Goal: Information Seeking & Learning: Understand site structure

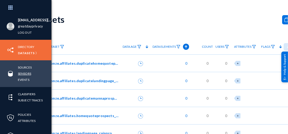
click at [26, 72] on link "Sensors" at bounding box center [24, 73] width 13 height 6
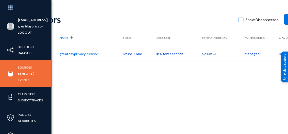
click at [28, 68] on link "Sources" at bounding box center [25, 67] width 14 height 6
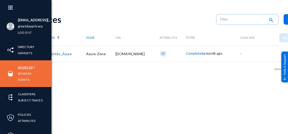
click at [28, 65] on link "Sources" at bounding box center [25, 67] width 15 height 6
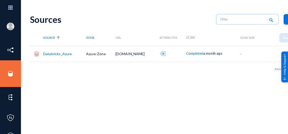
click at [48, 53] on link "Databricks_Azure" at bounding box center [57, 53] width 29 height 4
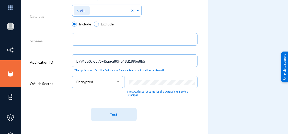
scroll to position [212, 0]
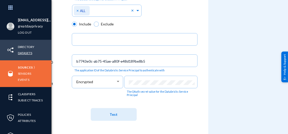
click at [19, 52] on link "Datasets" at bounding box center [25, 53] width 14 height 6
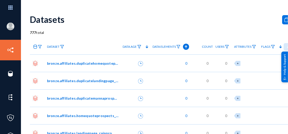
click at [63, 64] on span "bronze.affiliates.duplicatehomequoteprospects_rainpro" at bounding box center [83, 62] width 72 height 5
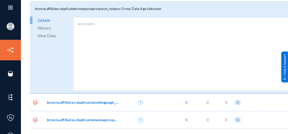
scroll to position [77, 0]
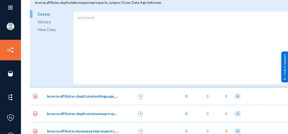
click at [50, 28] on span "View Data" at bounding box center [47, 30] width 18 height 8
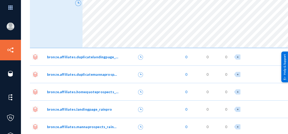
scroll to position [128, 0]
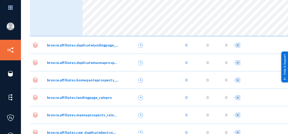
click at [102, 46] on span "bronze.affiliates.duplicatelandingpage_rainpro" at bounding box center [83, 44] width 72 height 5
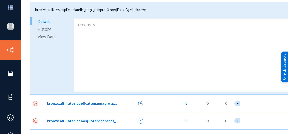
scroll to position [230, 0]
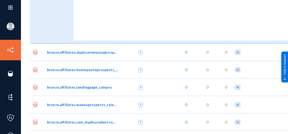
click at [93, 52] on span "bronze.affiliates.duplicatemannaprospects_rainpro" at bounding box center [83, 51] width 72 height 5
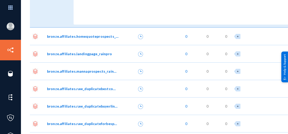
scroll to position [358, 0]
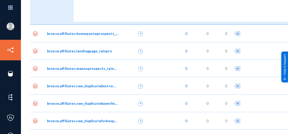
click at [85, 34] on span "bronze.affiliates.homequoteprospects_rainpro" at bounding box center [83, 33] width 72 height 5
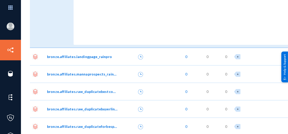
scroll to position [460, 0]
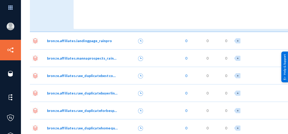
click at [90, 39] on span "bronze.affiliates.landingpage_rainpro" at bounding box center [79, 40] width 65 height 5
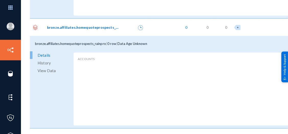
scroll to position [358, 0]
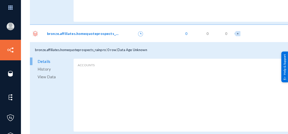
click at [45, 77] on span "View Data" at bounding box center [47, 77] width 18 height 8
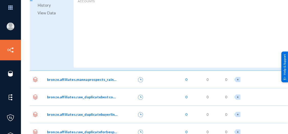
scroll to position [563, 0]
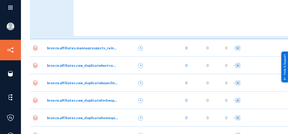
click at [91, 48] on span "bronze.affiliates.mannaprospects_rainpro" at bounding box center [83, 47] width 72 height 5
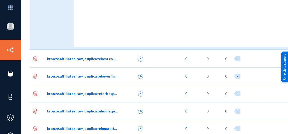
scroll to position [665, 0]
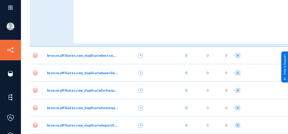
click at [86, 55] on span "bronze.affiliates.raw_duplicatebestcompanyprospects" at bounding box center [83, 54] width 72 height 5
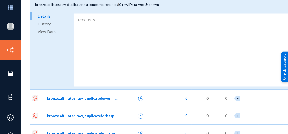
scroll to position [742, 0]
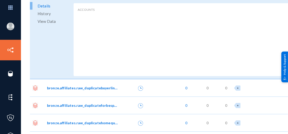
click at [81, 88] on span "bronze.affiliates.raw_duplicatebuyerlinkprospects" at bounding box center [83, 87] width 72 height 5
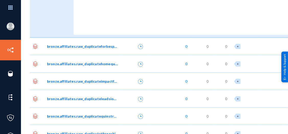
scroll to position [895, 0]
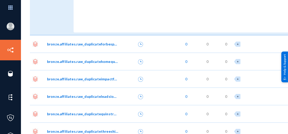
click at [89, 42] on span "bronze.affiliates.raw_duplicateforbesprospects" at bounding box center [83, 43] width 72 height 5
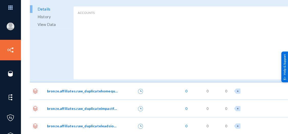
scroll to position [972, 0]
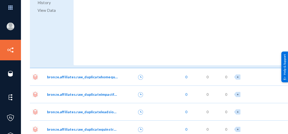
click at [86, 78] on span "bronze.affiliates.raw_duplicatehomequoteprospects" at bounding box center [83, 76] width 72 height 5
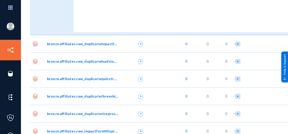
scroll to position [1126, 0]
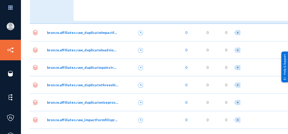
click at [82, 32] on span "bronze.affiliates.raw_duplicateimpactformfillsprospects" at bounding box center [83, 32] width 72 height 5
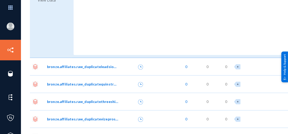
scroll to position [1202, 0]
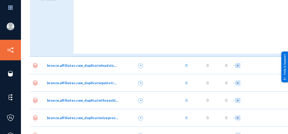
click at [79, 65] on span "bronze.affiliates.raw_duplicateleadsioprospects" at bounding box center [83, 64] width 72 height 5
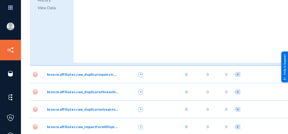
scroll to position [1305, 0]
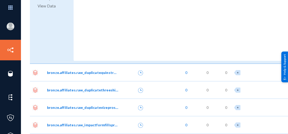
click at [78, 72] on span "bronze.affiliates.raw_duplicatequinstreetexclusiveprospects" at bounding box center [83, 72] width 72 height 5
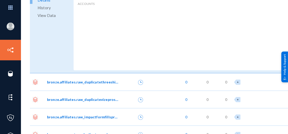
scroll to position [1407, 0]
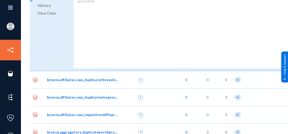
click at [86, 79] on span "bronze.affiliates.raw_duplicatethreeshipsprospects" at bounding box center [83, 79] width 72 height 5
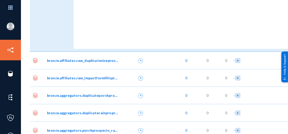
scroll to position [1586, 0]
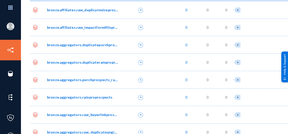
click at [82, 7] on span "bronze.affiliates.raw_duplicatevizeprospects" at bounding box center [83, 9] width 72 height 5
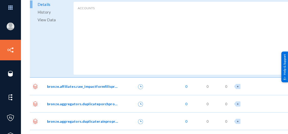
scroll to position [1663, 0]
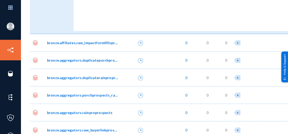
click at [82, 44] on span "bronze.affiliates.raw_impactformfillsprospects" at bounding box center [83, 42] width 72 height 5
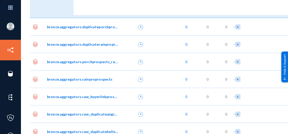
scroll to position [1791, 0]
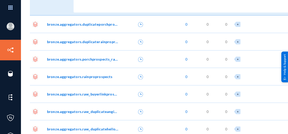
click at [84, 25] on span "bronze.aggregators.duplicateporchprospects_rainpro" at bounding box center [83, 23] width 72 height 5
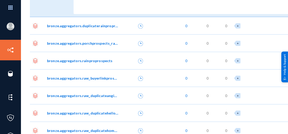
scroll to position [1918, 0]
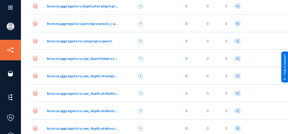
click at [79, 8] on span "bronze.aggregators.duplicaterainproprospects" at bounding box center [83, 5] width 72 height 5
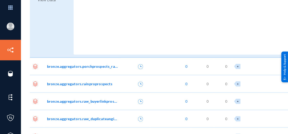
scroll to position [1995, 0]
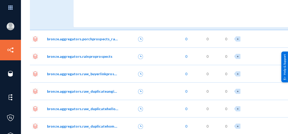
click at [82, 38] on span "bronze.aggregators.porchprospects_rainpro" at bounding box center [83, 38] width 72 height 5
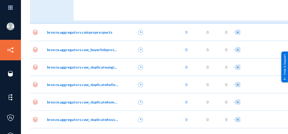
scroll to position [2123, 0]
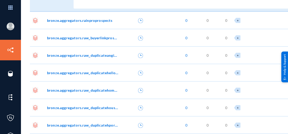
click at [83, 20] on span "bronze.aggregators.rainproprospects" at bounding box center [80, 20] width 66 height 5
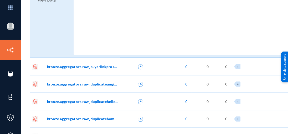
scroll to position [2200, 0]
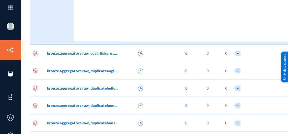
click at [82, 54] on span "bronze.aggregators.raw_buyerlinkprospects" at bounding box center [83, 52] width 72 height 5
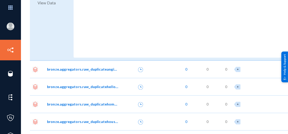
scroll to position [2302, 0]
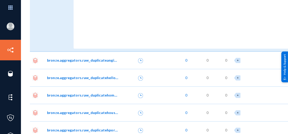
click at [81, 60] on span "bronze.aggregators.raw_duplicateangiprospects" at bounding box center [83, 60] width 72 height 5
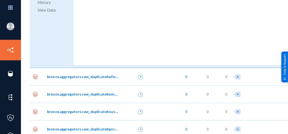
scroll to position [2404, 0]
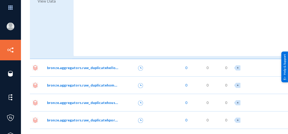
click at [81, 69] on span "bronze.aggregators.raw_duplicatehelloprojectprospects" at bounding box center [83, 67] width 72 height 5
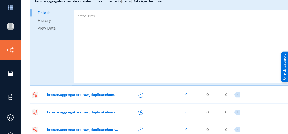
scroll to position [2507, 0]
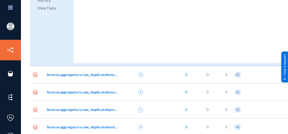
click at [85, 77] on div "bronze.aggregators.raw_duplicatehomeyouprospects" at bounding box center [83, 73] width 76 height 17
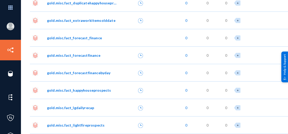
scroll to position [4989, 0]
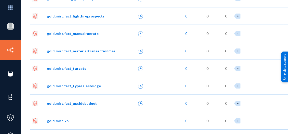
click at [76, 68] on span "gold.misc.fact_targets" at bounding box center [66, 67] width 39 height 5
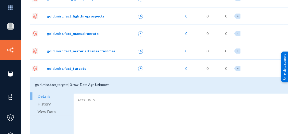
click at [47, 112] on span "View Data" at bounding box center [47, 111] width 18 height 8
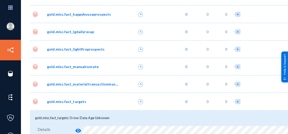
scroll to position [4886, 0]
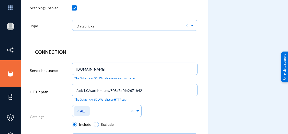
scroll to position [110, 0]
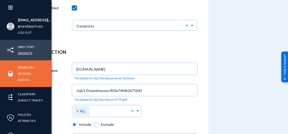
click at [25, 52] on link "Datasets" at bounding box center [25, 53] width 14 height 6
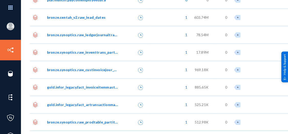
scroll to position [4294, 0]
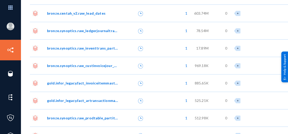
click at [88, 12] on span "bronze.centah_v2.raw_lead_dates" at bounding box center [76, 12] width 59 height 5
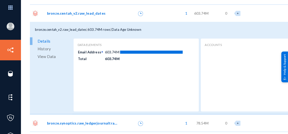
click at [52, 56] on span "View Data" at bounding box center [47, 56] width 18 height 8
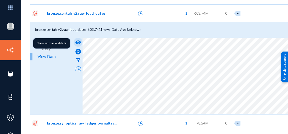
click at [78, 41] on mat-icon "visibility" at bounding box center [78, 42] width 6 height 6
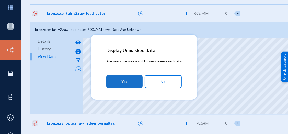
click at [128, 80] on button "Yes" at bounding box center [124, 81] width 36 height 13
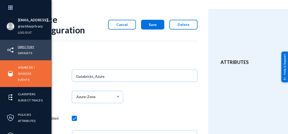
click at [25, 46] on link "Directory" at bounding box center [26, 47] width 16 height 6
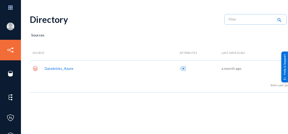
click at [63, 68] on div "Databricks_Azure" at bounding box center [59, 67] width 29 height 5
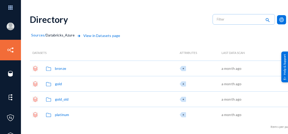
scroll to position [25, 0]
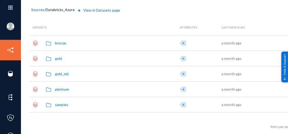
click at [59, 58] on div "gold" at bounding box center [58, 58] width 7 height 5
click at [66, 91] on div "platinum" at bounding box center [62, 88] width 14 height 5
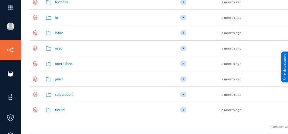
scroll to position [206, 0]
click at [60, 108] on div "tinuiti" at bounding box center [60, 109] width 10 height 5
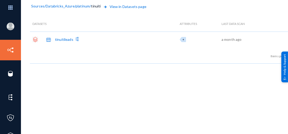
click at [67, 37] on div "tinuitileads" at bounding box center [64, 39] width 18 height 5
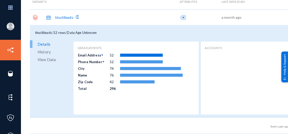
click at [49, 58] on span "View Data" at bounding box center [47, 60] width 18 height 8
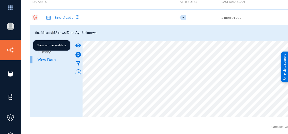
click at [80, 42] on mat-icon "visibility" at bounding box center [78, 45] width 6 height 6
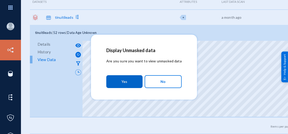
click at [126, 82] on span "Yes" at bounding box center [125, 81] width 6 height 9
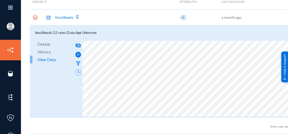
click at [96, 119] on div "Datasets Attributes Last Data Scan Action tinuitileads + a month ago tinuitilea…" at bounding box center [179, 63] width 298 height 139
click at [153, 48] on div at bounding box center [144, 67] width 288 height 134
click at [134, 35] on div at bounding box center [144, 67] width 288 height 134
click at [229, 117] on div "Datasets Attributes Last Data Scan Action tinuitileads + a month ago tinuitilea…" at bounding box center [179, 63] width 298 height 139
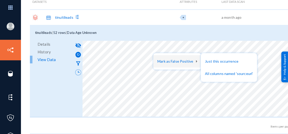
click at [155, 76] on div at bounding box center [144, 67] width 288 height 134
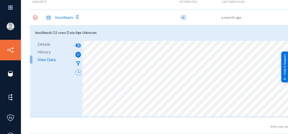
click at [267, 119] on div "Datasets Attributes Last Data Scan Action tinuitileads + a month ago tinuitilea…" at bounding box center [179, 63] width 298 height 139
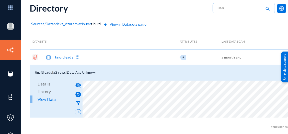
scroll to position [1, 0]
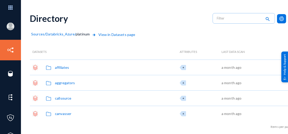
click at [68, 68] on div "affiliates" at bounding box center [62, 66] width 14 height 5
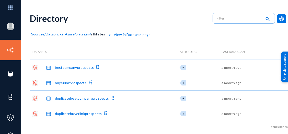
click at [75, 66] on div "bestcompanyprospects" at bounding box center [74, 66] width 39 height 5
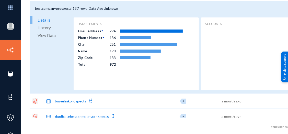
scroll to position [52, 0]
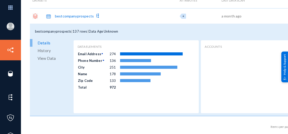
click at [52, 57] on span "View Data" at bounding box center [47, 58] width 18 height 8
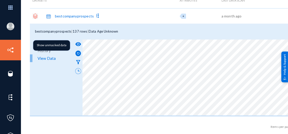
click at [79, 43] on mat-icon "visibility" at bounding box center [78, 44] width 6 height 6
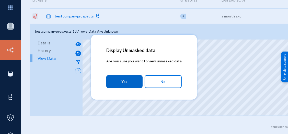
click at [130, 81] on button "Yes" at bounding box center [124, 81] width 36 height 13
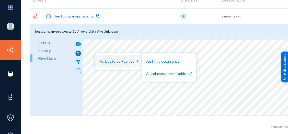
click at [107, 79] on div at bounding box center [144, 67] width 288 height 134
click at [126, 84] on div at bounding box center [144, 67] width 288 height 134
click at [116, 89] on div at bounding box center [144, 67] width 288 height 134
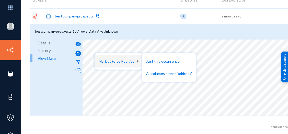
click at [128, 26] on div at bounding box center [144, 67] width 288 height 134
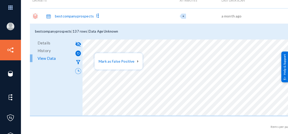
click at [106, 51] on div at bounding box center [144, 67] width 288 height 134
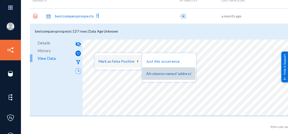
click at [155, 74] on button "All columns named 'address'" at bounding box center [169, 73] width 54 height 12
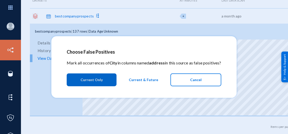
click at [188, 78] on button "Cancel" at bounding box center [196, 79] width 51 height 13
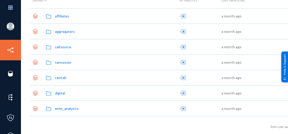
click at [68, 15] on div "affiliates" at bounding box center [62, 15] width 14 height 5
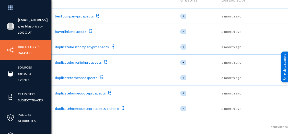
click at [11, 53] on img at bounding box center [11, 50] width 8 height 8
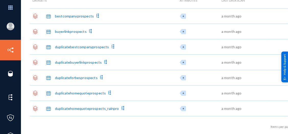
click at [65, 31] on div "buyerlinkprospects" at bounding box center [71, 31] width 32 height 5
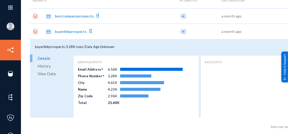
click at [76, 17] on div "bestcompanyprospects" at bounding box center [74, 15] width 39 height 5
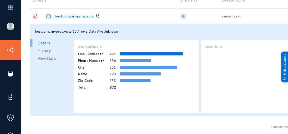
click at [63, 15] on div "bestcompanyprospects" at bounding box center [74, 15] width 39 height 5
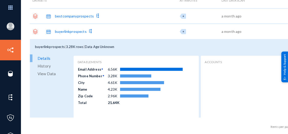
click at [48, 57] on span "Details" at bounding box center [44, 58] width 13 height 8
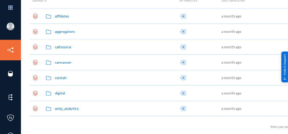
click at [61, 16] on div "affiliates" at bounding box center [62, 15] width 14 height 5
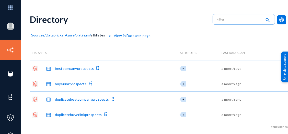
click at [61, 67] on div "bestcompanyprospects" at bounding box center [74, 67] width 39 height 5
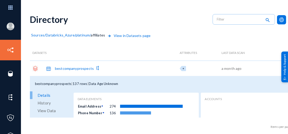
click at [61, 67] on div "bestcompanyprospects" at bounding box center [74, 67] width 39 height 5
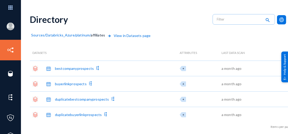
click at [61, 67] on div "bestcompanyprospects" at bounding box center [74, 67] width 39 height 5
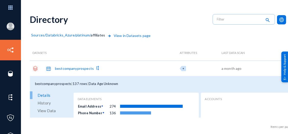
click at [60, 67] on div "bestcompanyprospects" at bounding box center [74, 67] width 39 height 5
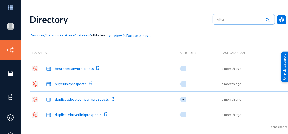
click at [60, 67] on div "bestcompanyprospects" at bounding box center [74, 67] width 39 height 5
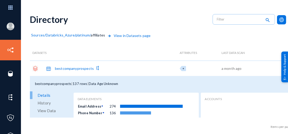
click at [44, 112] on span "View Data" at bounding box center [47, 110] width 18 height 8
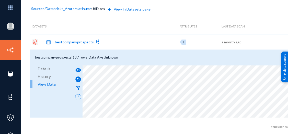
scroll to position [25, 0]
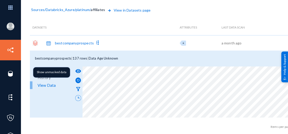
click at [77, 73] on mat-icon "visibility" at bounding box center [78, 71] width 6 height 6
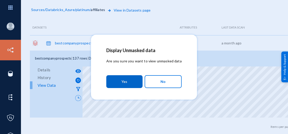
click at [118, 83] on button "Yes" at bounding box center [124, 81] width 36 height 13
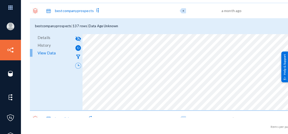
scroll to position [51, 0]
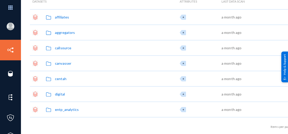
click at [64, 18] on div "affiliates" at bounding box center [62, 16] width 14 height 5
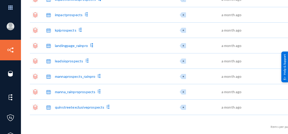
scroll to position [390, 0]
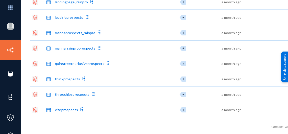
click at [68, 76] on div "thinxprospects" at bounding box center [67, 78] width 25 height 5
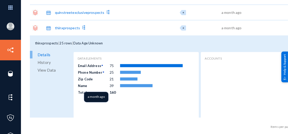
scroll to position [441, 0]
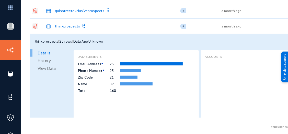
click at [40, 69] on span "View Data" at bounding box center [47, 68] width 18 height 8
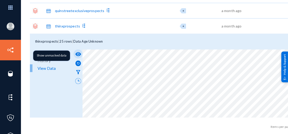
click at [77, 51] on mat-icon "visibility" at bounding box center [78, 54] width 6 height 6
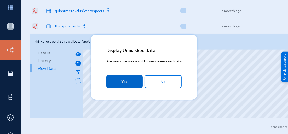
click at [122, 79] on button "Yes" at bounding box center [124, 81] width 36 height 13
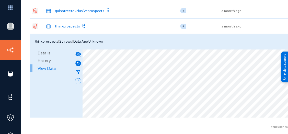
drag, startPoint x: 151, startPoint y: 131, endPoint x: 107, endPoint y: 127, distance: 43.4
click at [107, 128] on div "Items per page: 500 1 – 29 of 29" at bounding box center [179, 125] width 298 height 16
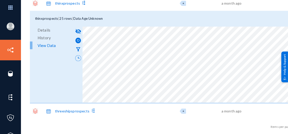
scroll to position [482, 0]
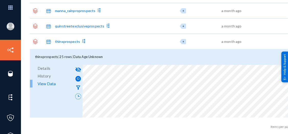
scroll to position [456, 0]
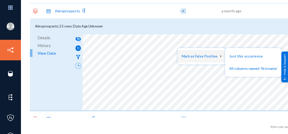
click at [181, 73] on div at bounding box center [144, 67] width 288 height 134
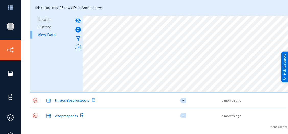
scroll to position [482, 0]
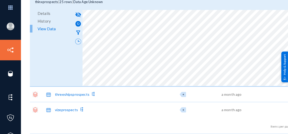
drag, startPoint x: 189, startPoint y: 84, endPoint x: 203, endPoint y: 86, distance: 13.9
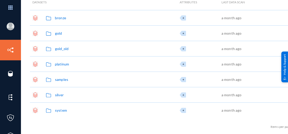
scroll to position [52, 0]
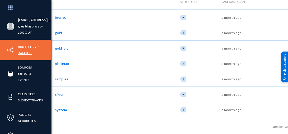
click at [28, 52] on link "Datasets" at bounding box center [25, 53] width 14 height 6
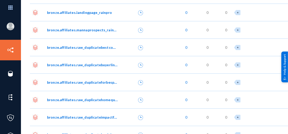
scroll to position [143, 0]
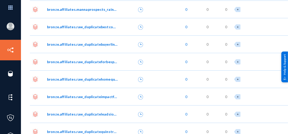
drag, startPoint x: 75, startPoint y: 131, endPoint x: 50, endPoint y: 131, distance: 24.8
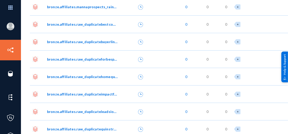
drag, startPoint x: 50, startPoint y: 131, endPoint x: 85, endPoint y: 84, distance: 58.8
click at [85, 84] on div "bronze.affiliates.raw_duplicatehomequoteprospects" at bounding box center [83, 76] width 76 height 17
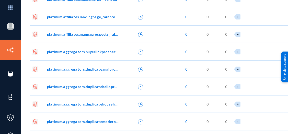
scroll to position [3402, 0]
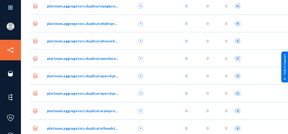
click at [57, 75] on span "platinum.aggregators.duplicateporchproprospects" at bounding box center [83, 75] width 72 height 5
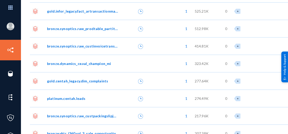
scroll to position [4553, 0]
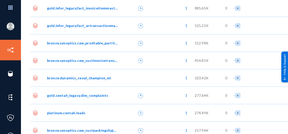
click at [74, 76] on span "bronze.dynamics_ce.val_champion_mi" at bounding box center [79, 77] width 64 height 5
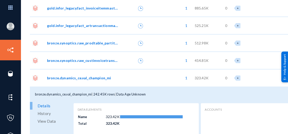
click at [44, 120] on span "View Data" at bounding box center [47, 121] width 18 height 8
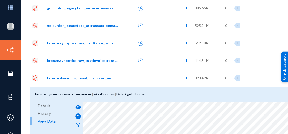
scroll to position [4579, 0]
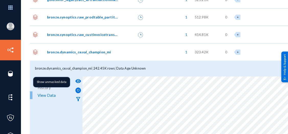
click at [78, 80] on mat-icon "visibility" at bounding box center [78, 81] width 6 height 6
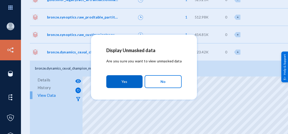
click at [124, 82] on span "Yes" at bounding box center [125, 81] width 6 height 9
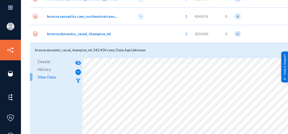
scroll to position [4605, 0]
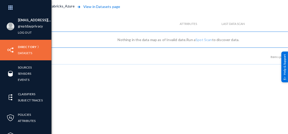
checkbox input "false"
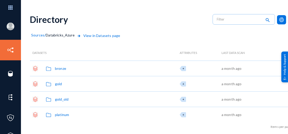
click at [93, 35] on span "View in Datasets page" at bounding box center [98, 39] width 44 height 12
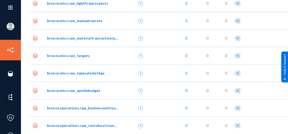
scroll to position [1177, 0]
